Goal: Transaction & Acquisition: Purchase product/service

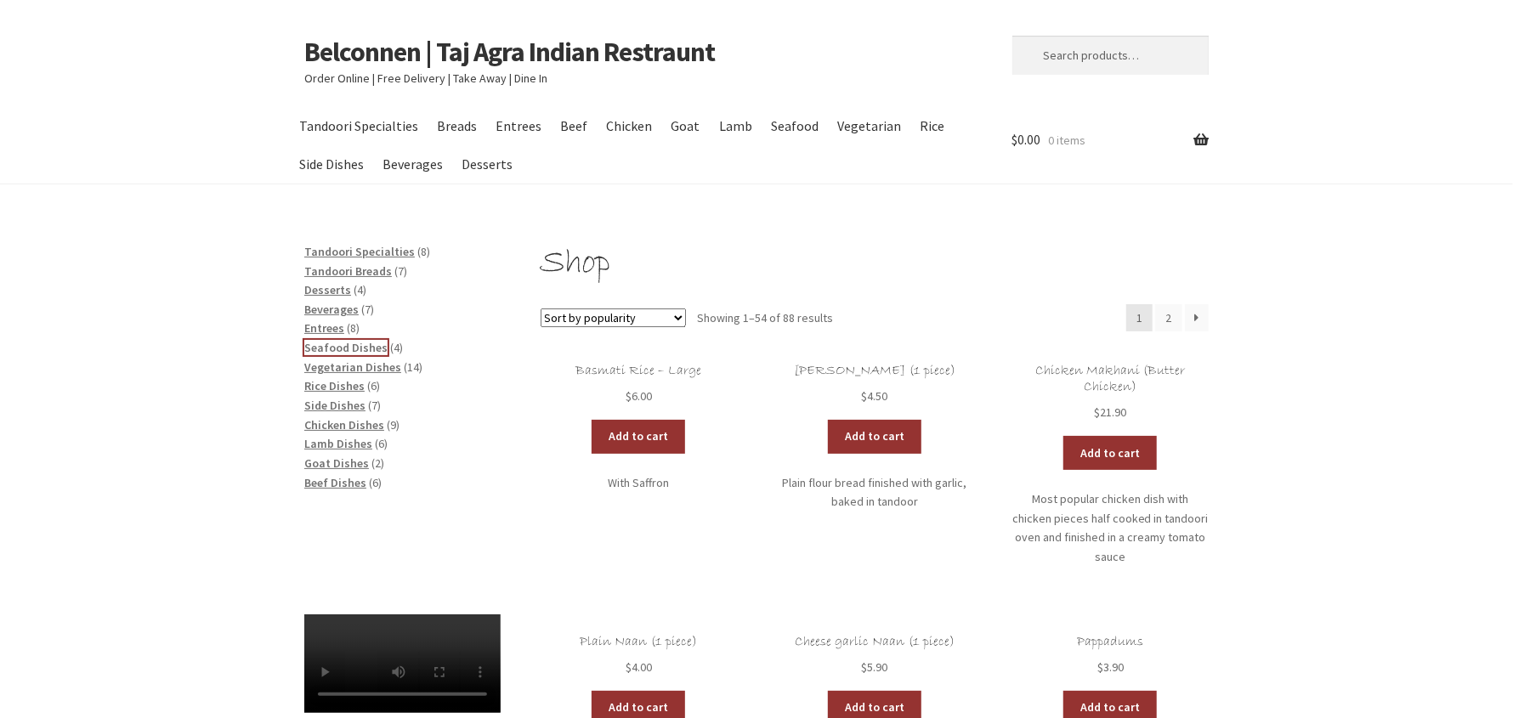
click at [357, 346] on span "Seafood Dishes" at bounding box center [345, 347] width 83 height 15
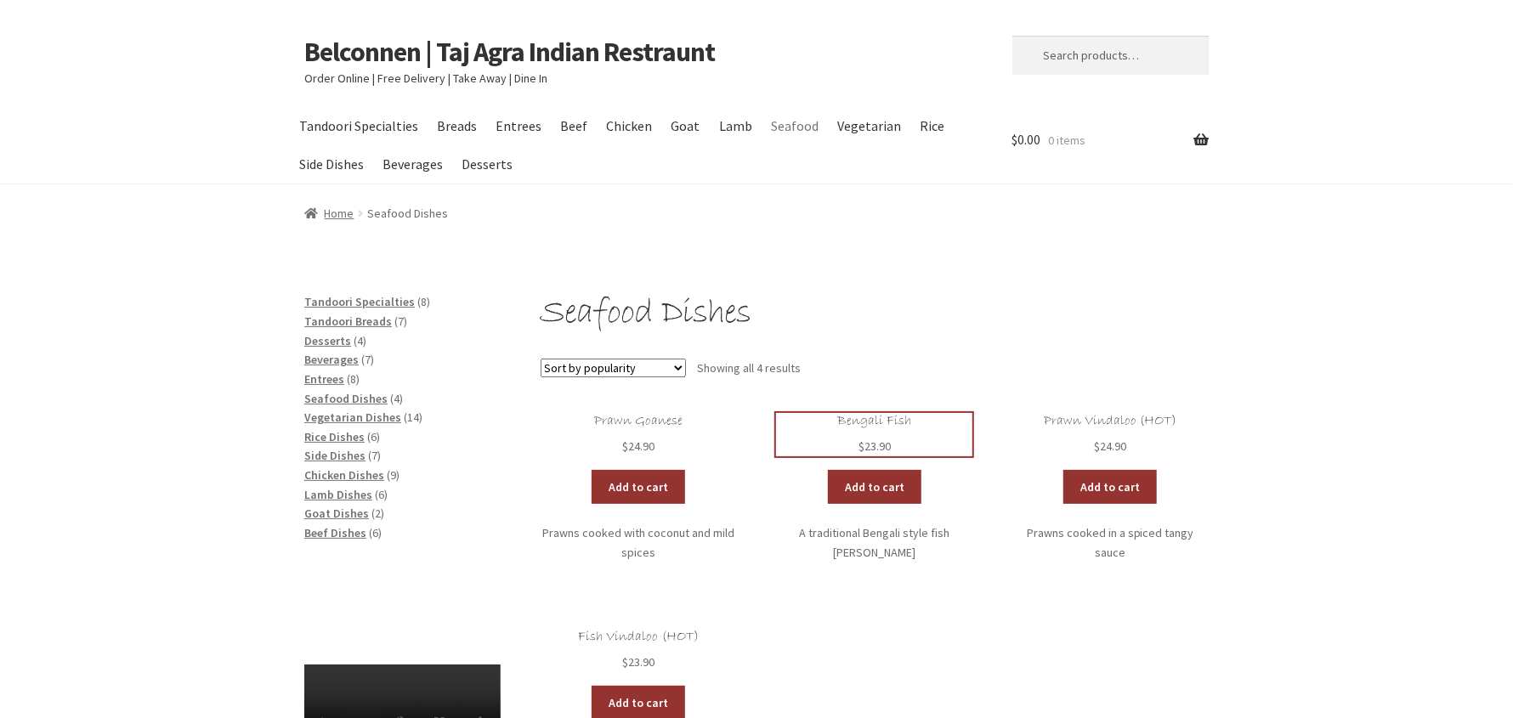
click at [893, 419] on h2 "Bengali Fish" at bounding box center [874, 421] width 196 height 16
